Goal: Transaction & Acquisition: Purchase product/service

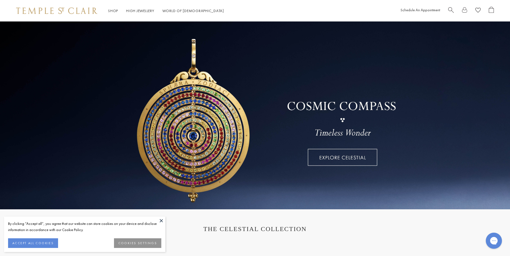
click at [449, 9] on span "Search" at bounding box center [451, 10] width 6 height 6
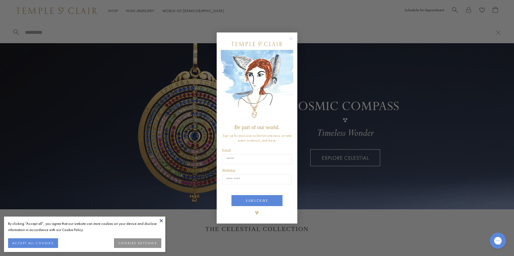
click at [453, 8] on div "Close dialog Be part of our world. Sign up for exclusive collection previews, p…" at bounding box center [257, 128] width 514 height 256
click at [292, 37] on circle "Close dialog" at bounding box center [291, 38] width 6 height 6
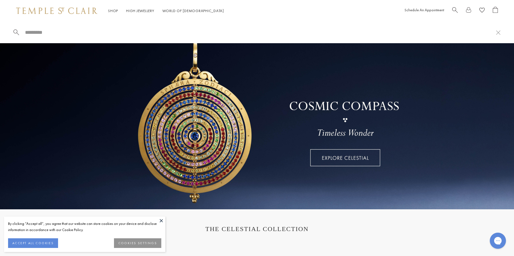
click at [454, 9] on span "Search" at bounding box center [455, 10] width 6 height 6
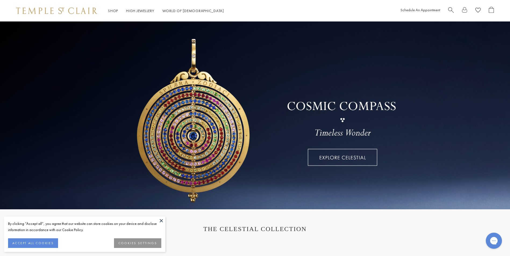
click at [162, 218] on button at bounding box center [161, 221] width 8 height 8
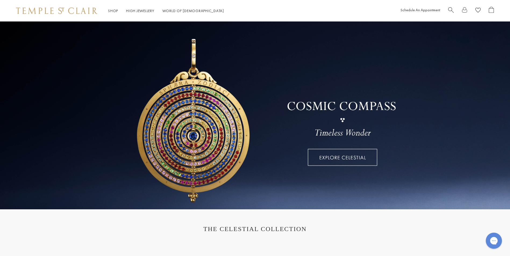
click at [451, 8] on span "Search" at bounding box center [451, 10] width 6 height 6
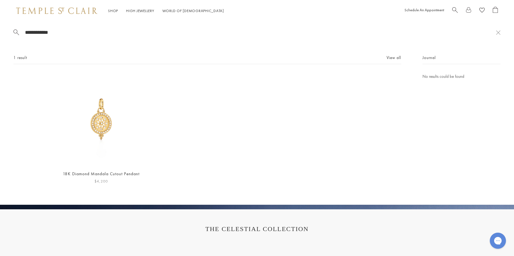
type input "**********"
click at [113, 172] on link "18K Diamond Mandala Cutout Pendant" at bounding box center [101, 174] width 77 height 6
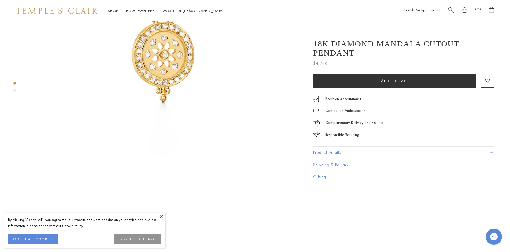
scroll to position [119, 0]
